Goal: Task Accomplishment & Management: Use online tool/utility

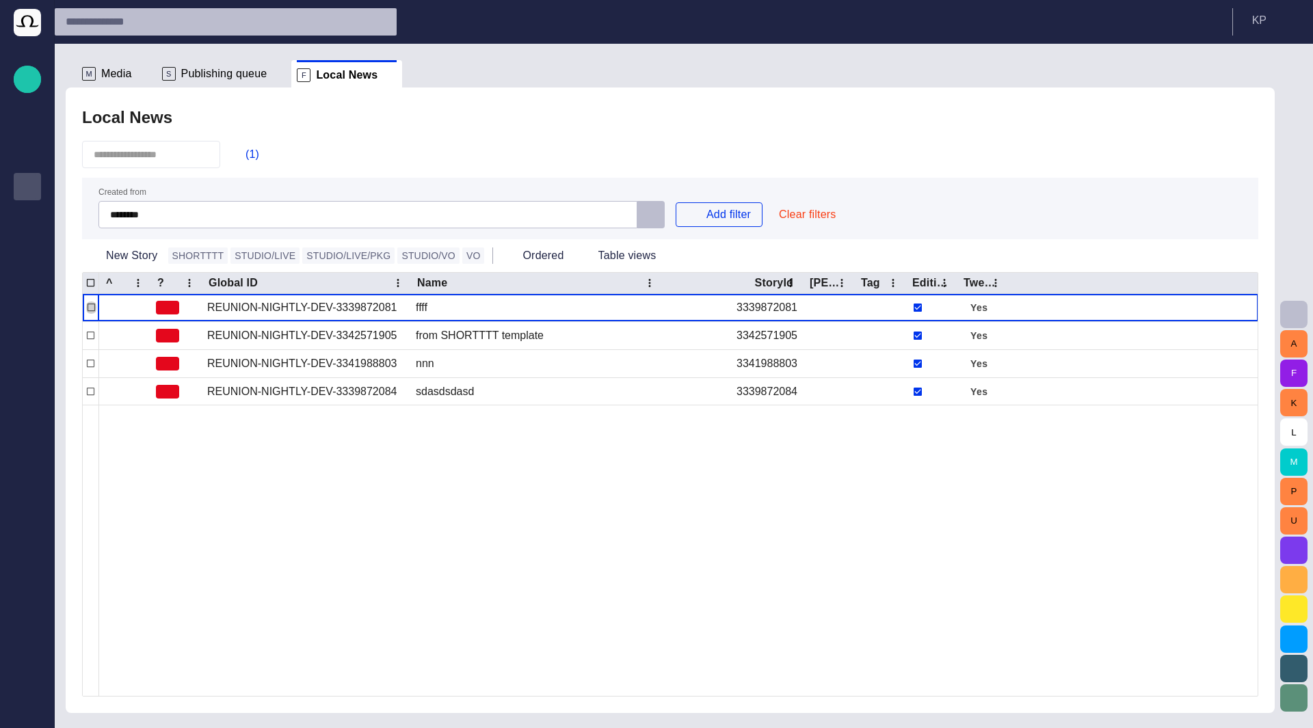
click at [29, 187] on p "Publishing queue" at bounding box center [27, 186] width 16 height 14
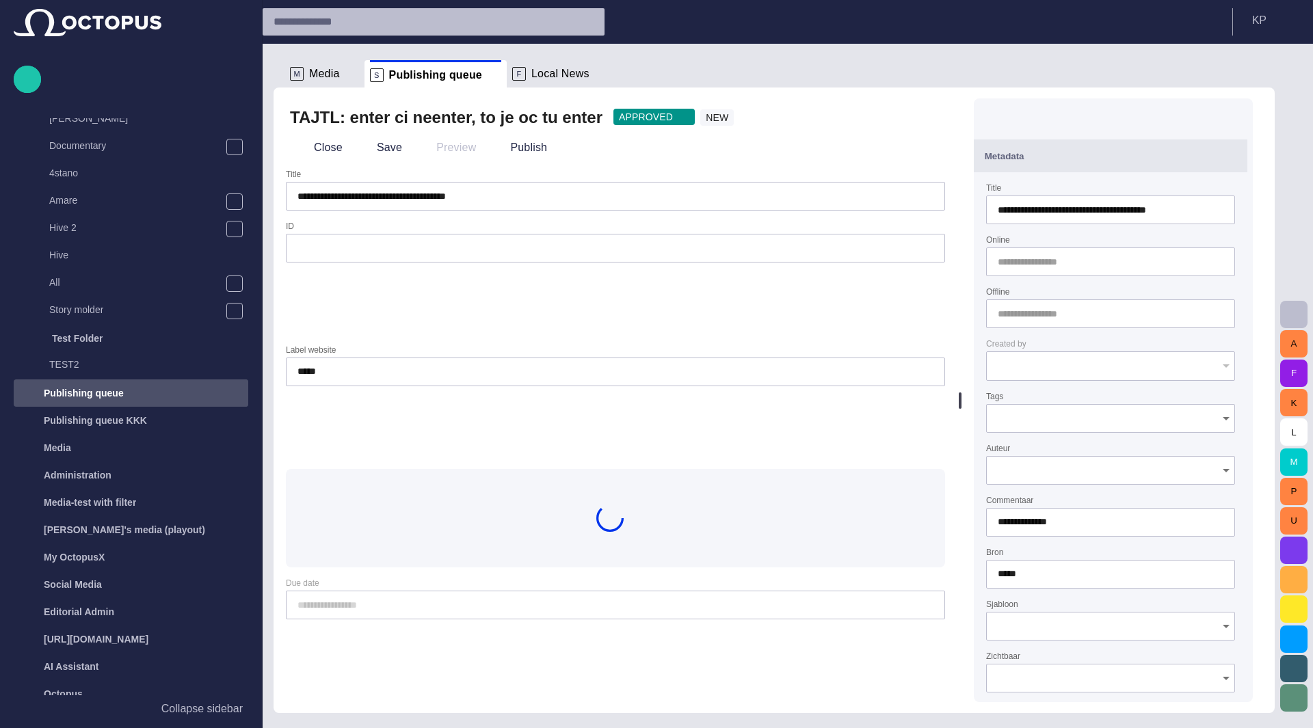
type input "**********"
type input "**"
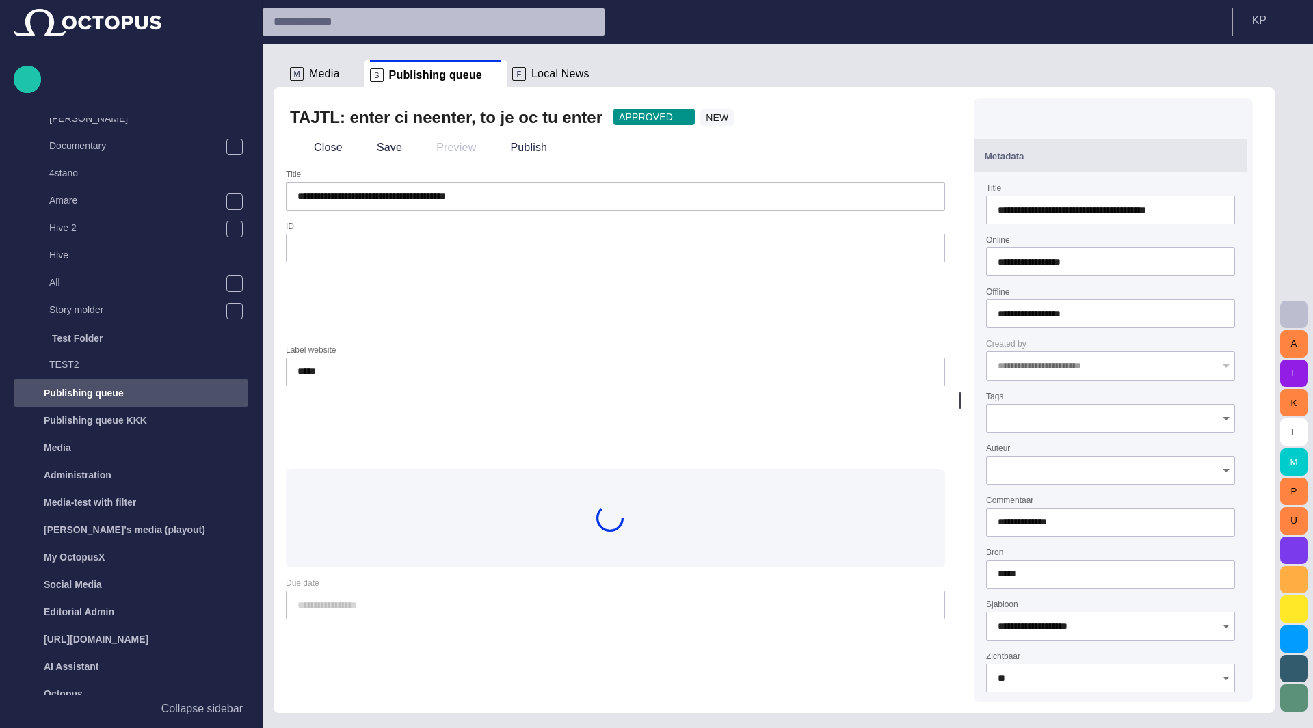
scroll to position [407, 0]
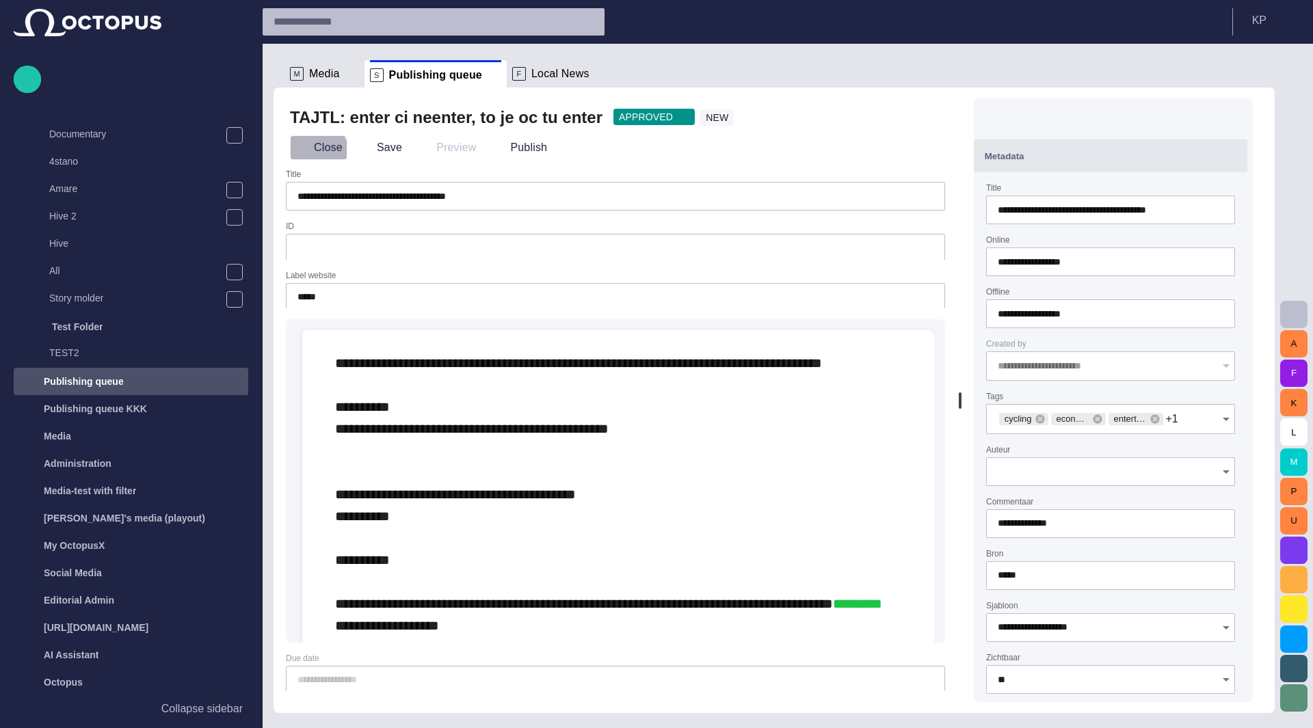
click at [311, 154] on button "Close" at bounding box center [318, 147] width 57 height 25
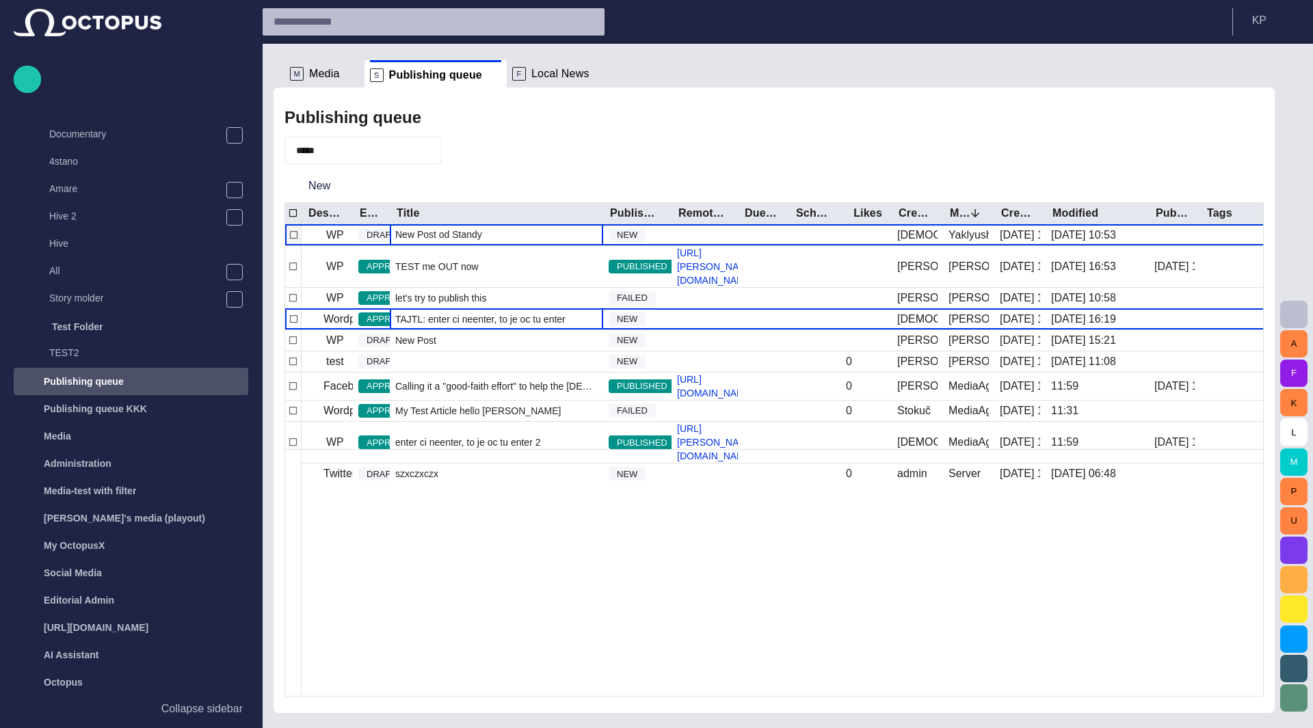
click at [451, 232] on span "New Post od Standy" at bounding box center [438, 235] width 87 height 14
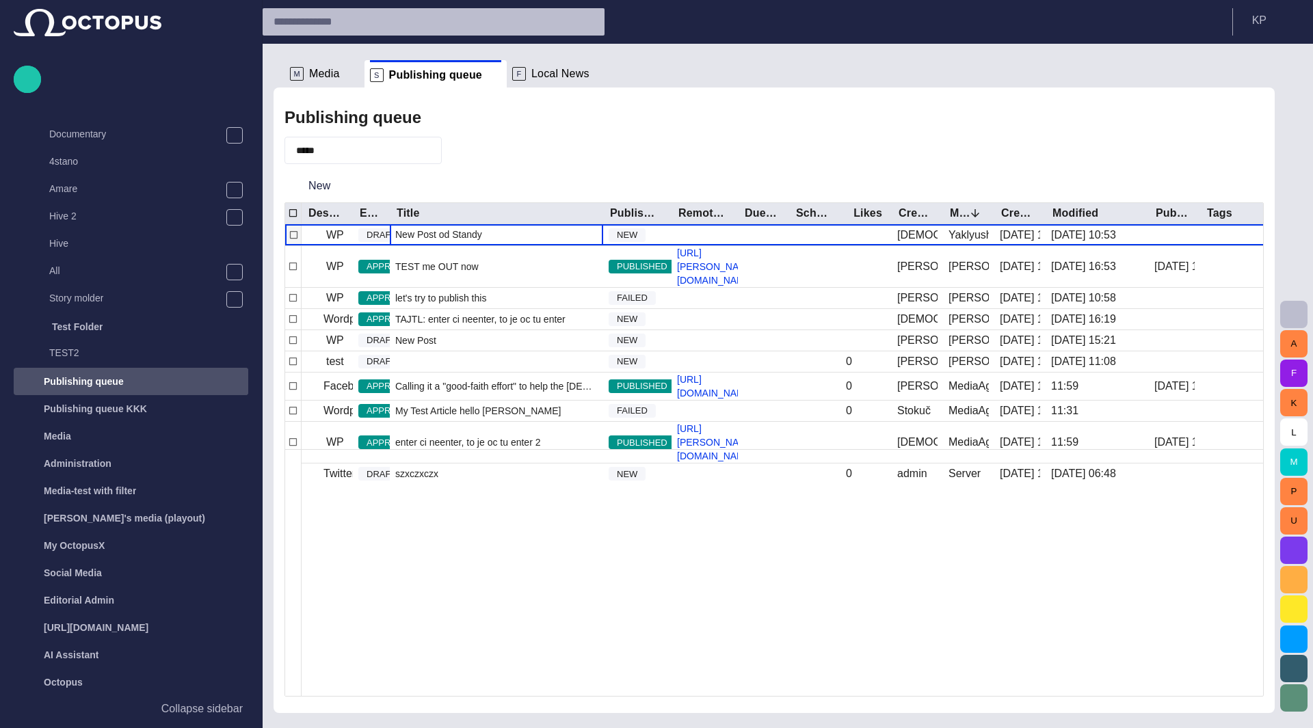
click at [451, 232] on span "New Post od Standy" at bounding box center [438, 235] width 87 height 14
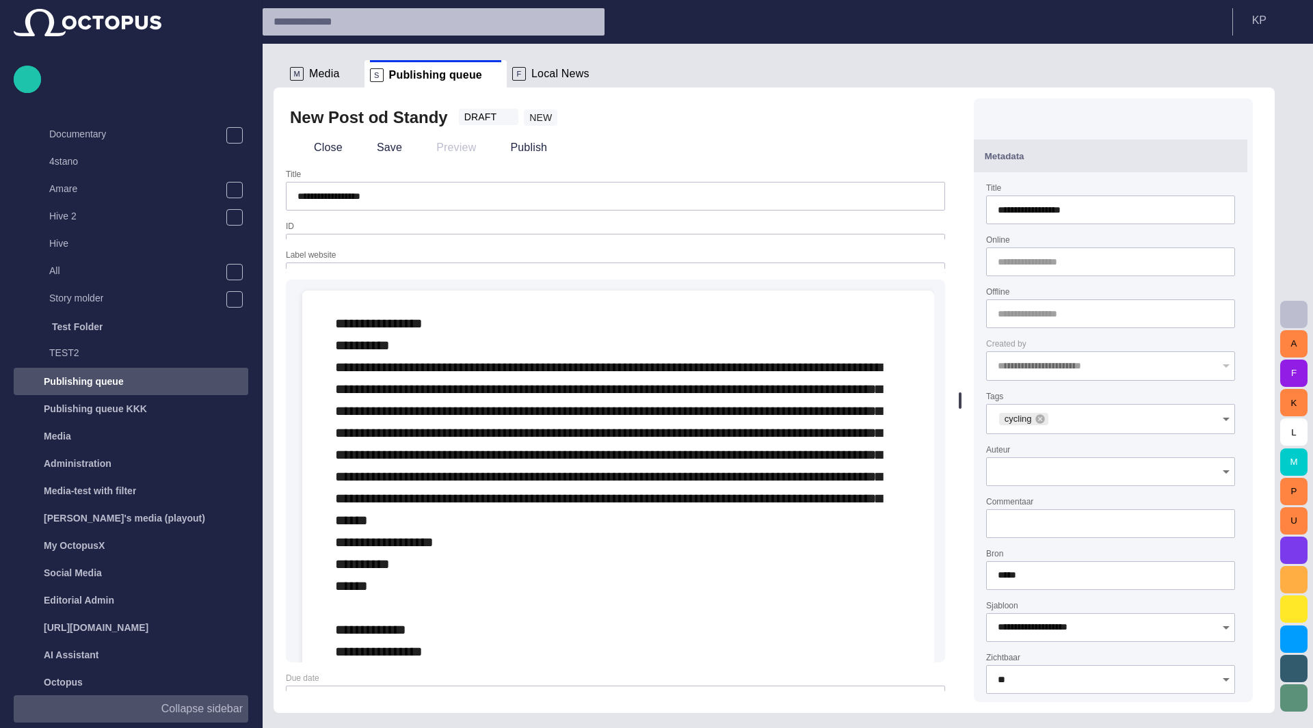
click at [220, 713] on p "Collapse sidebar" at bounding box center [201, 709] width 81 height 16
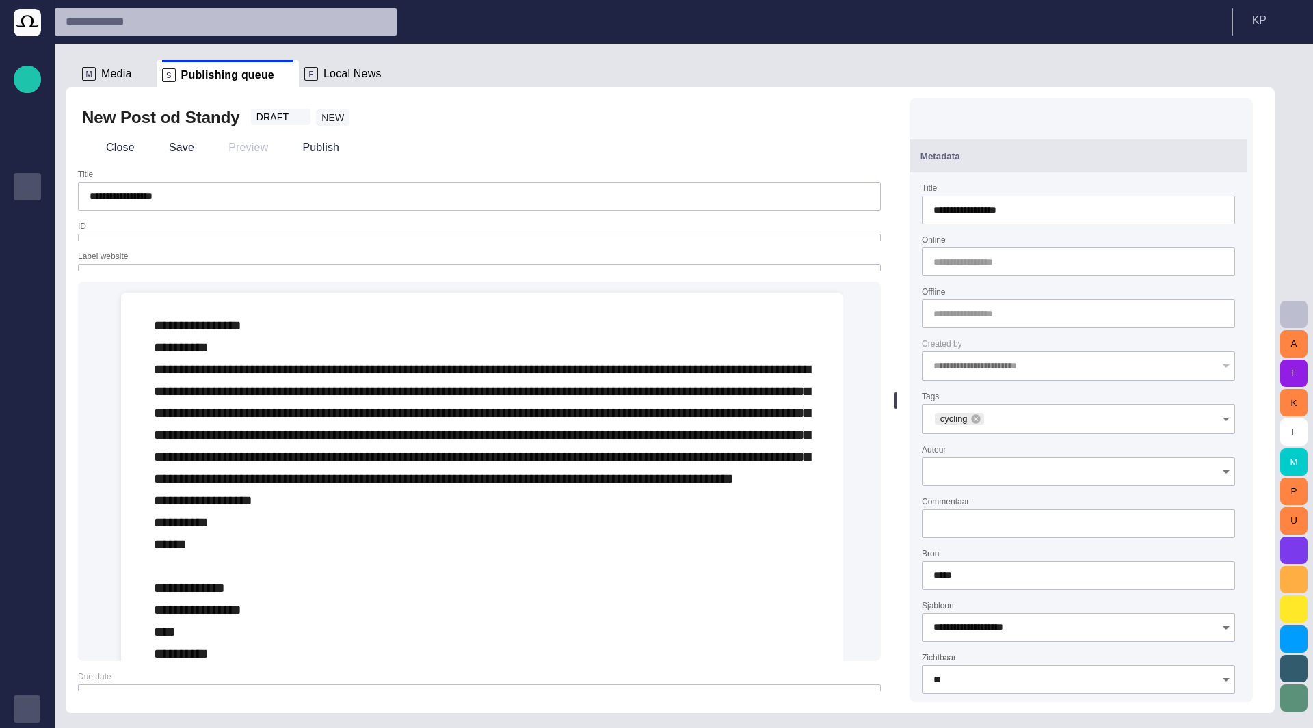
scroll to position [0, 0]
click at [1298, 312] on span "button" at bounding box center [1294, 314] width 16 height 16
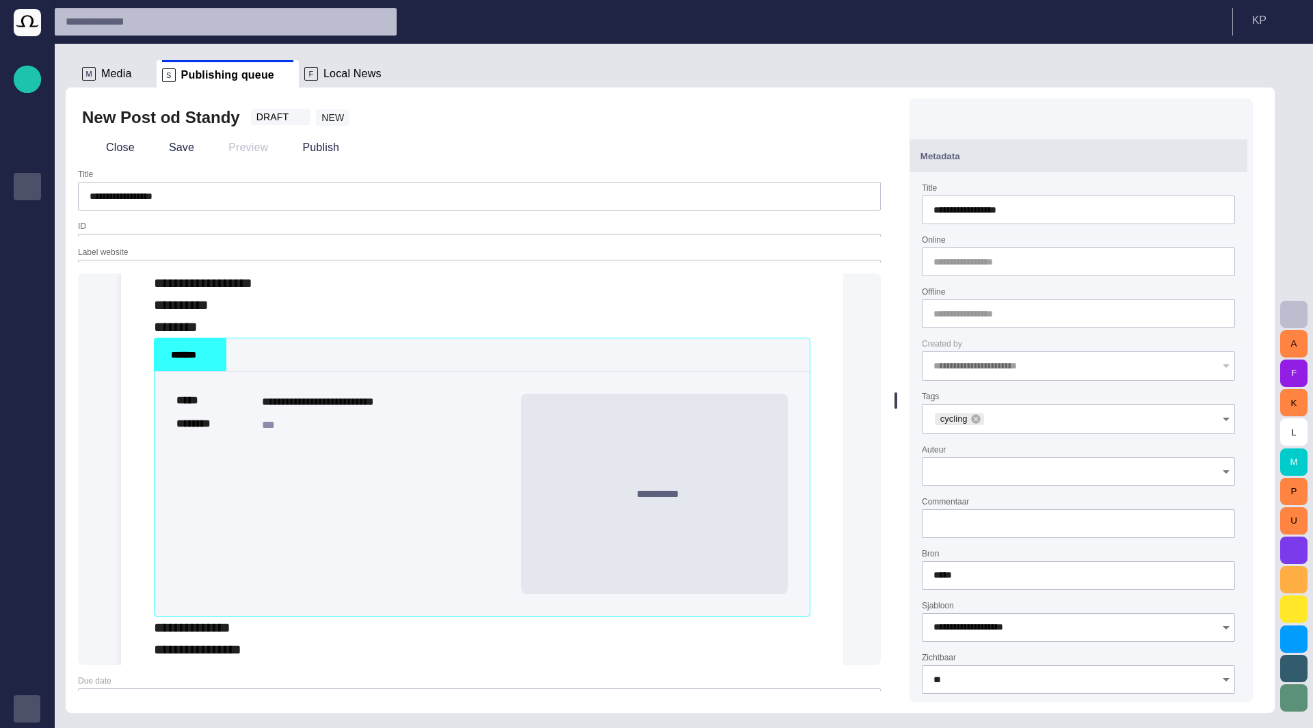
scroll to position [205, 0]
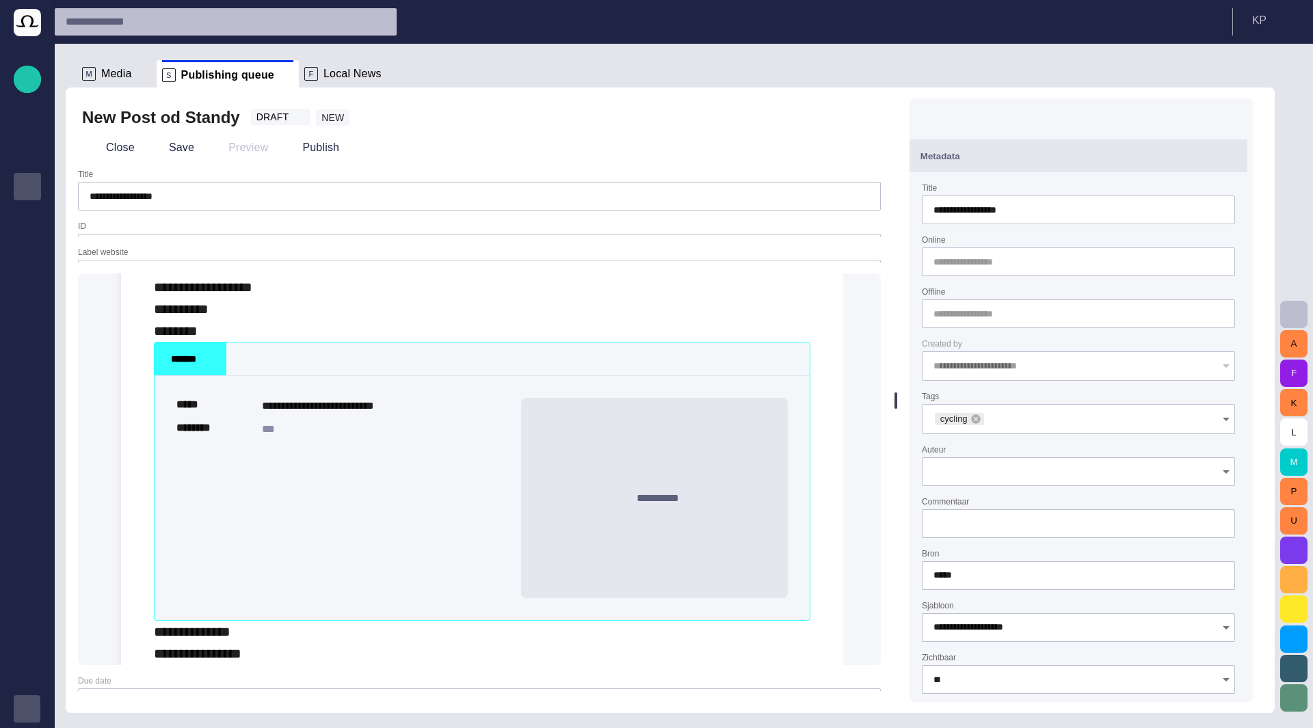
click at [215, 365] on span at bounding box center [215, 359] width 11 height 11
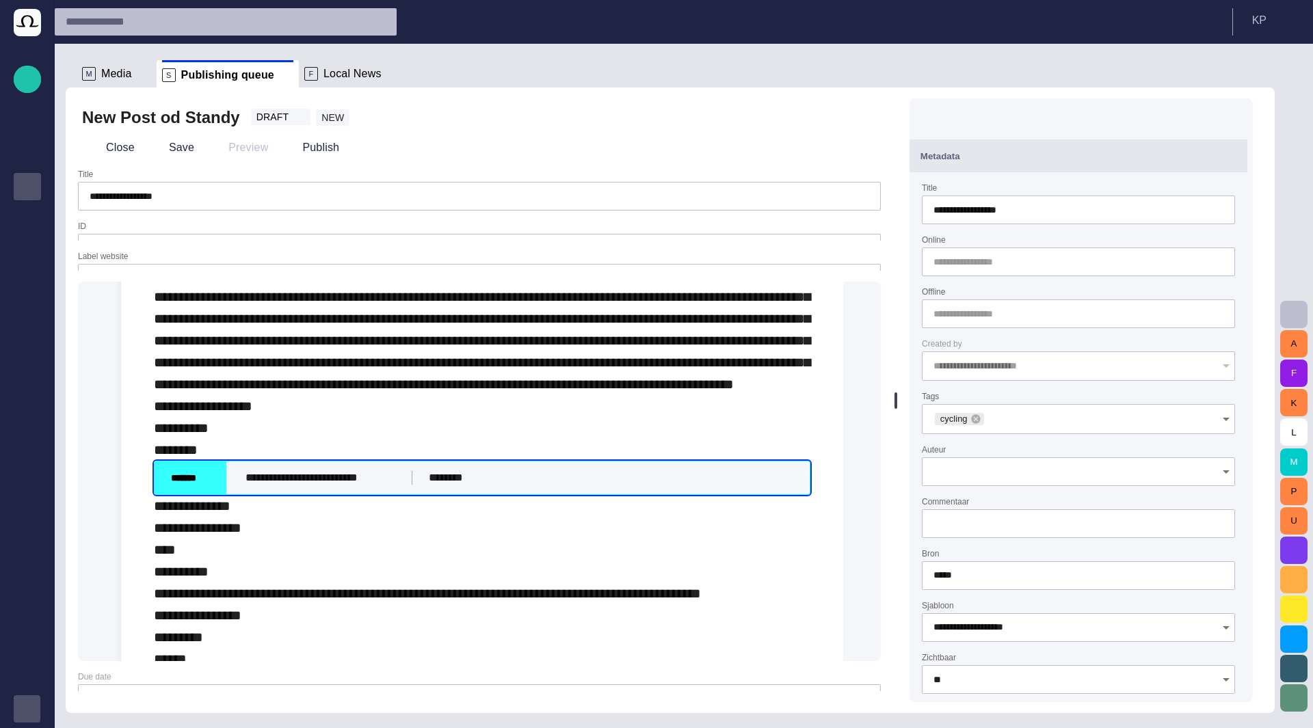
scroll to position [0, 0]
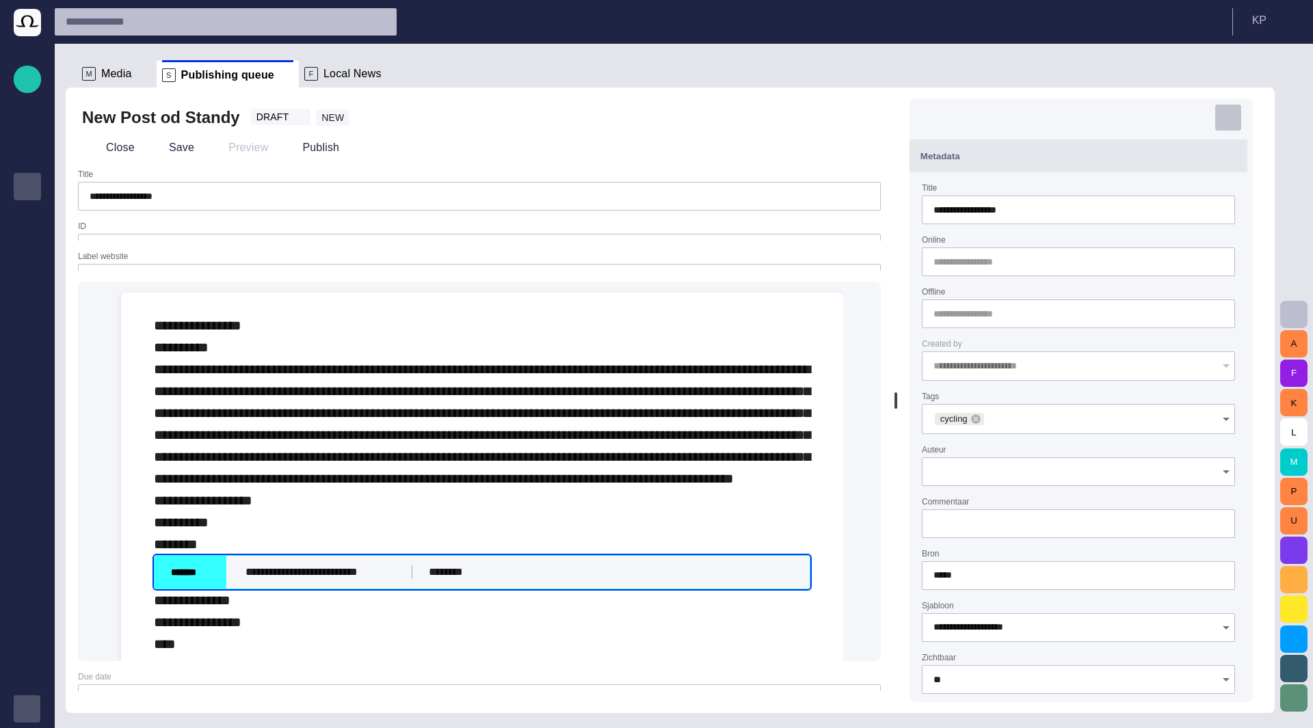
click at [1232, 116] on span "button" at bounding box center [1228, 118] width 14 height 14
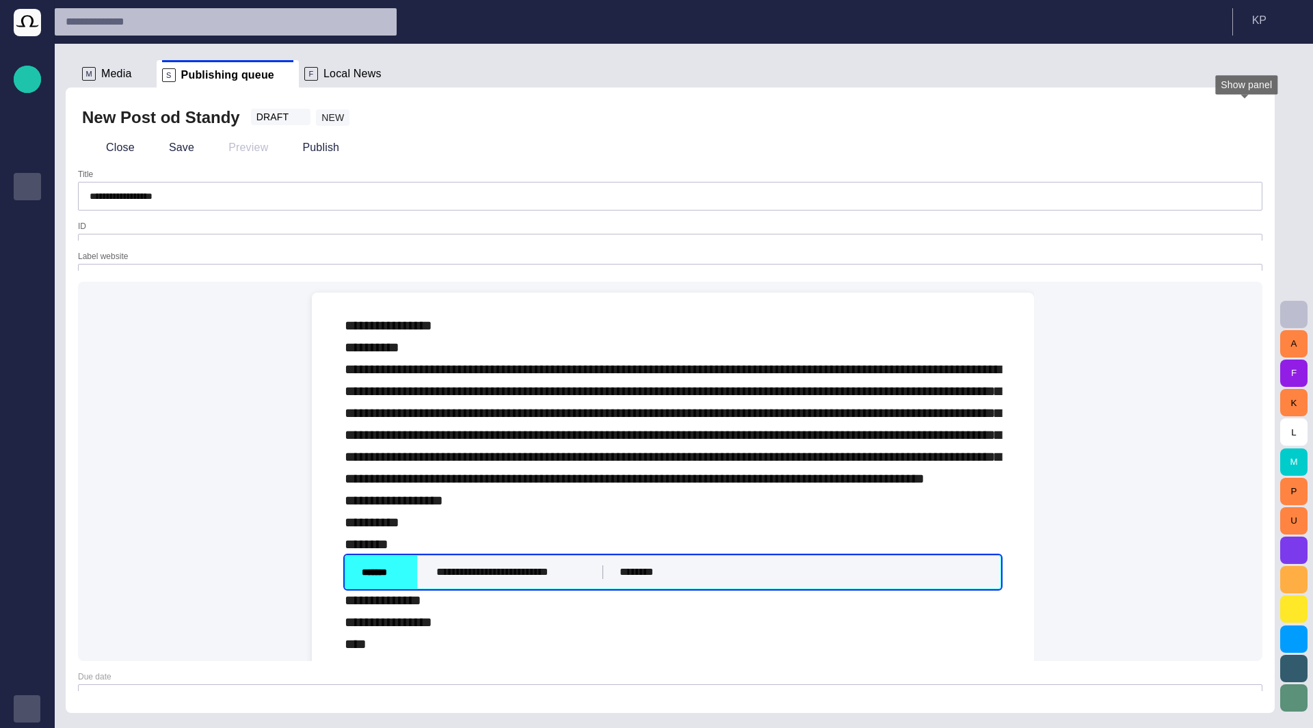
click at [1247, 118] on span "button" at bounding box center [1245, 118] width 14 height 14
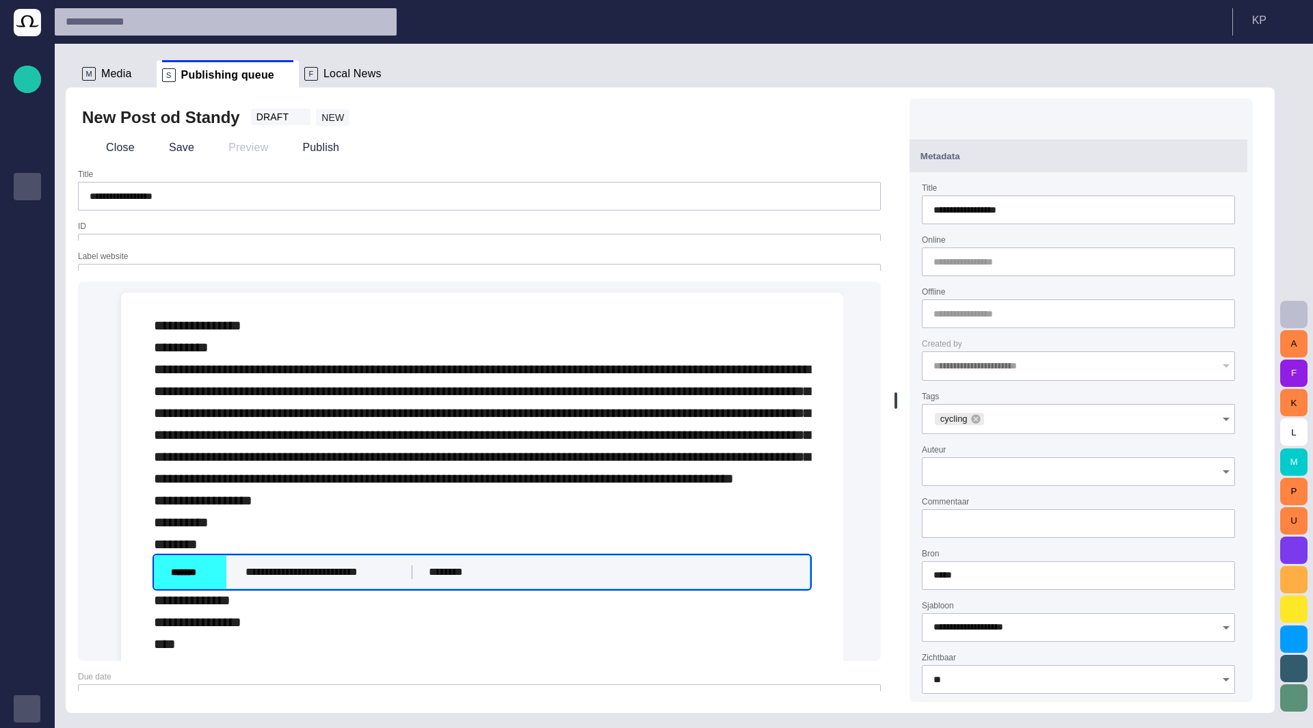
click at [1237, 154] on span "button" at bounding box center [1228, 156] width 16 height 16
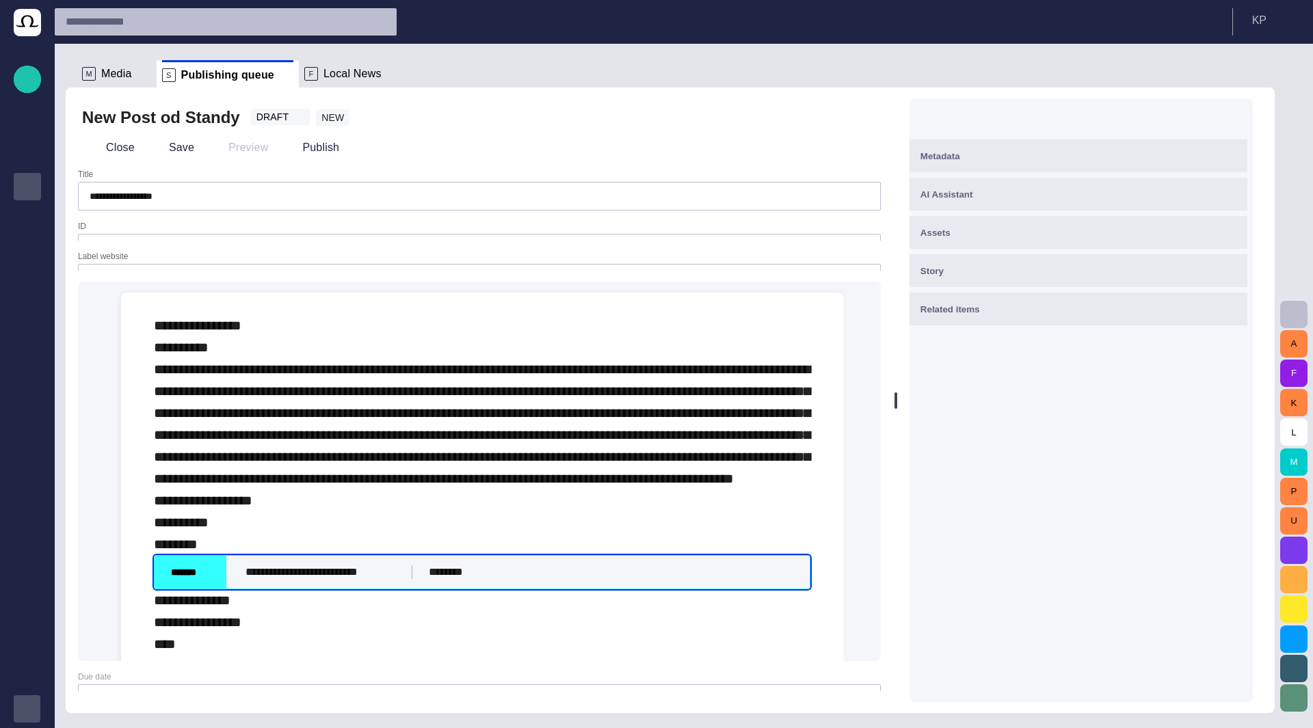
click at [973, 118] on button "button" at bounding box center [958, 117] width 27 height 27
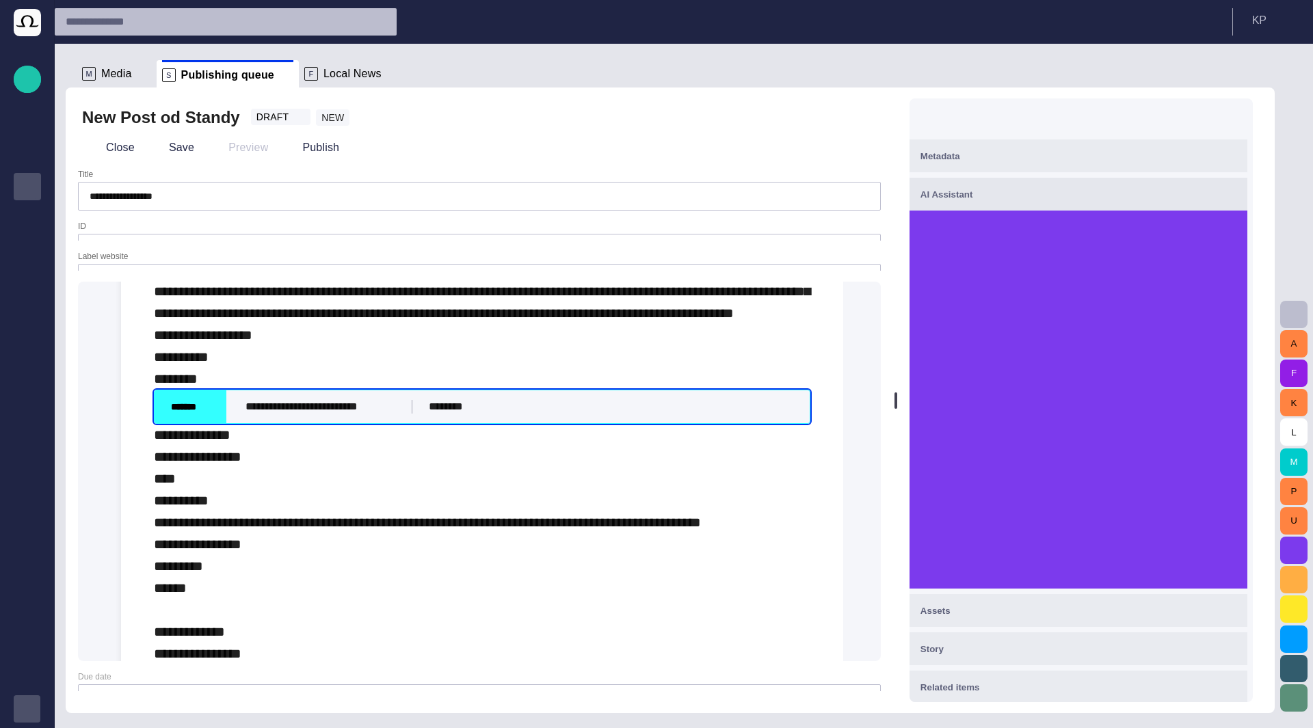
scroll to position [205, 0]
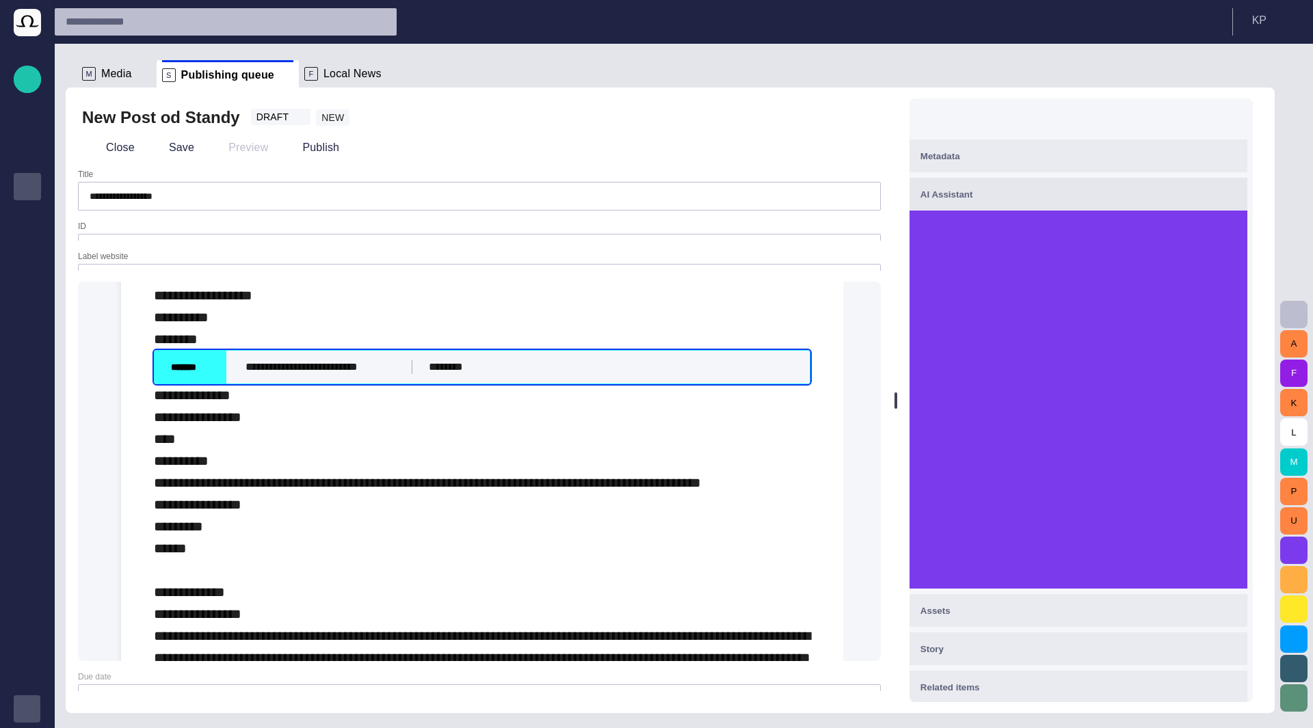
click at [215, 373] on span at bounding box center [215, 367] width 11 height 11
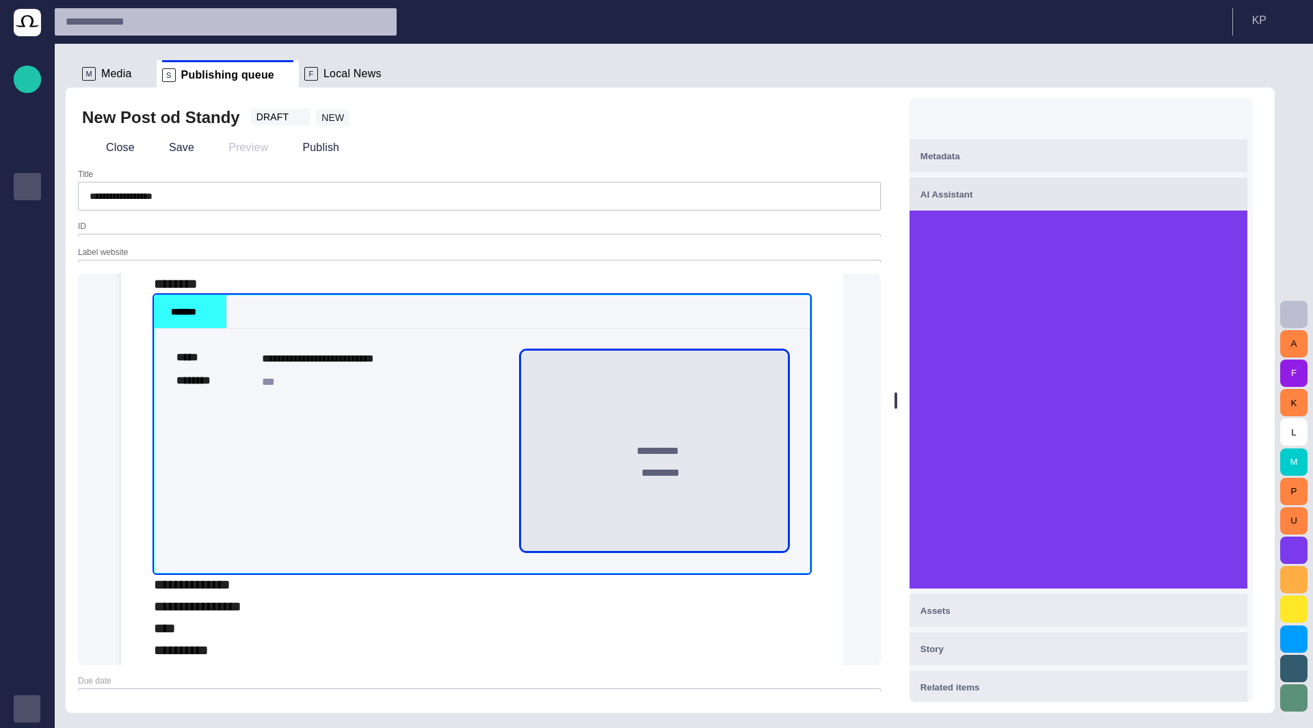
scroll to position [274, 0]
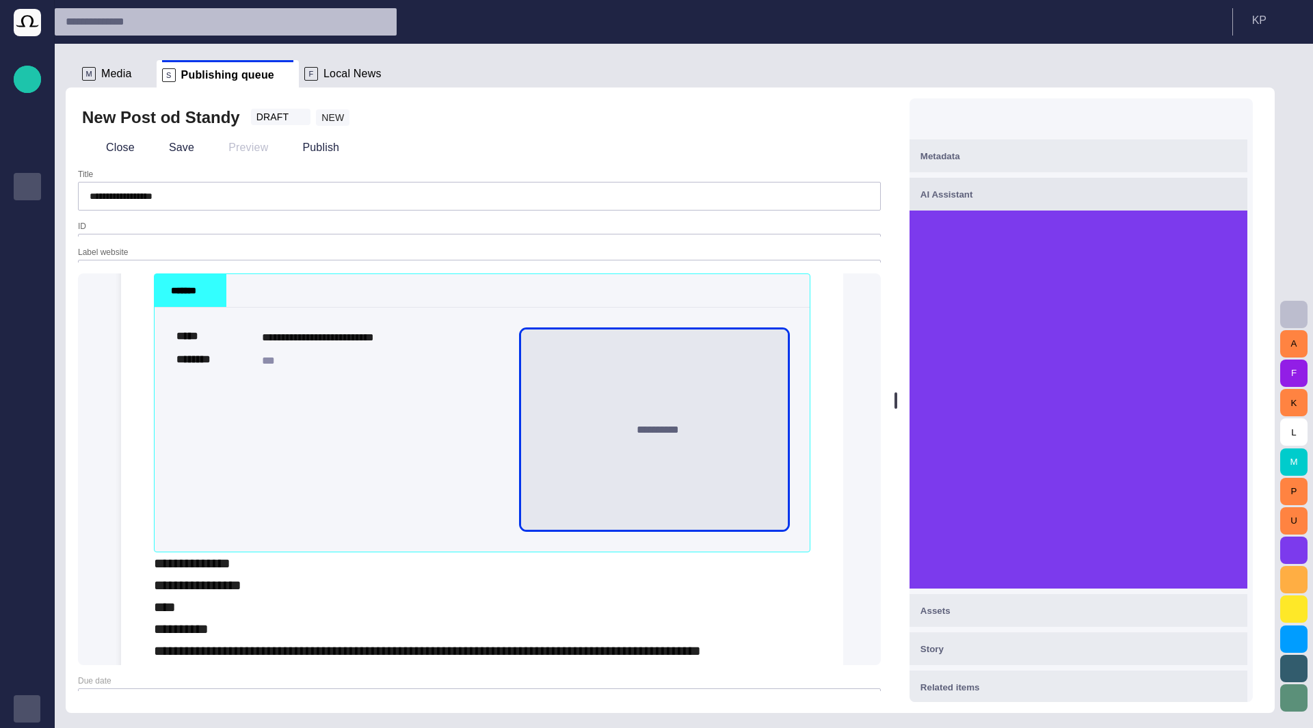
click at [135, 27] on input "text" at bounding box center [213, 22] width 295 height 22
click at [1292, 548] on span "button" at bounding box center [1294, 550] width 16 height 16
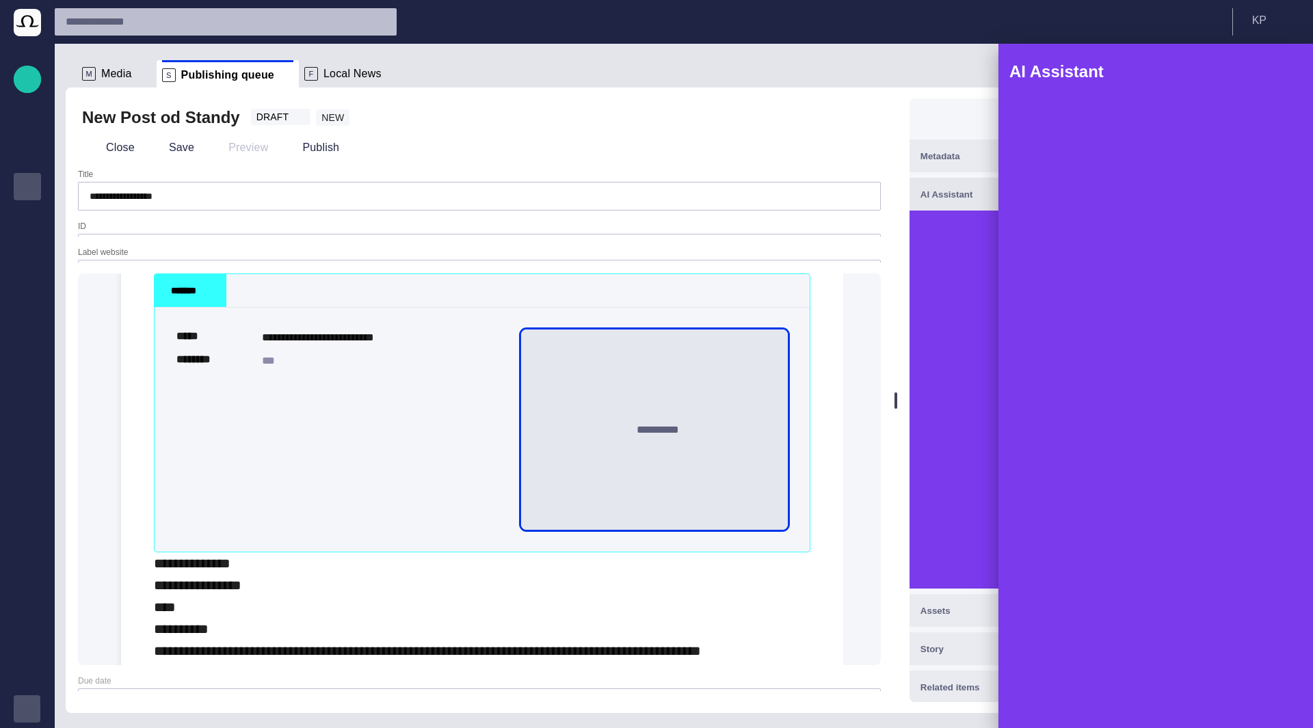
click at [1287, 73] on span "button" at bounding box center [1282, 72] width 16 height 16
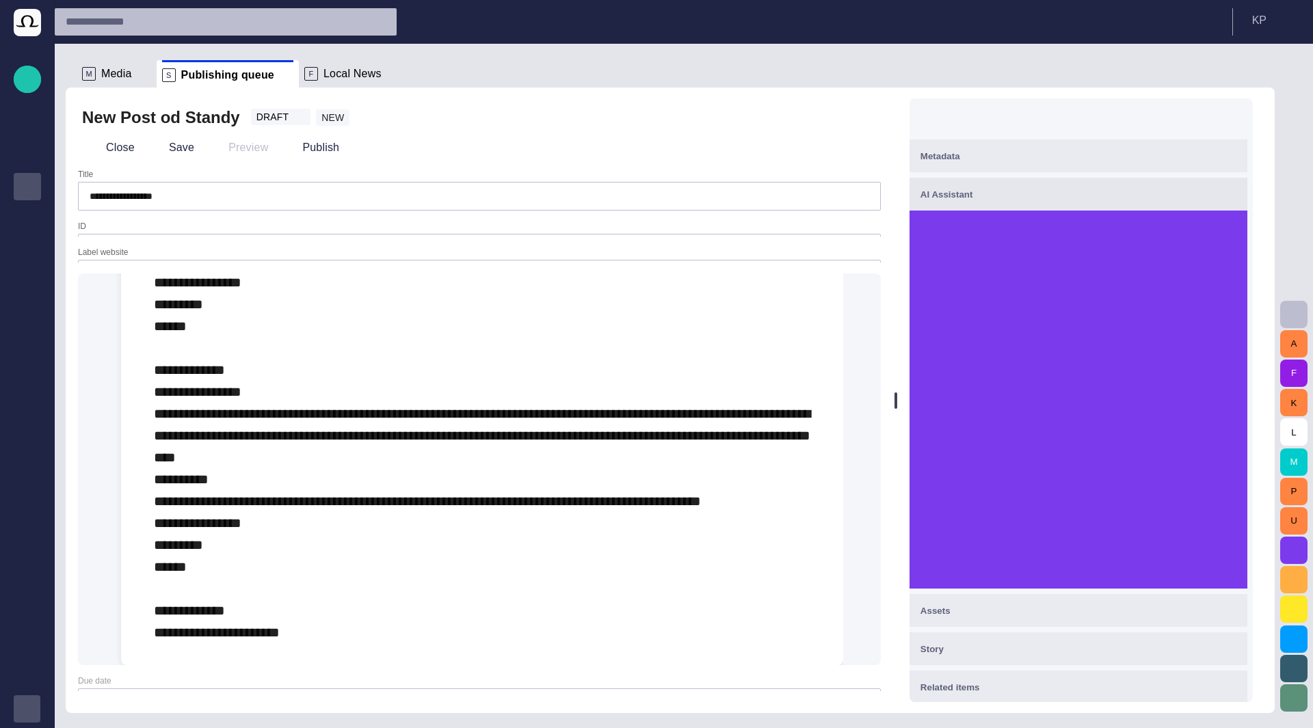
scroll to position [874, 0]
